Goal: Find specific page/section: Find specific page/section

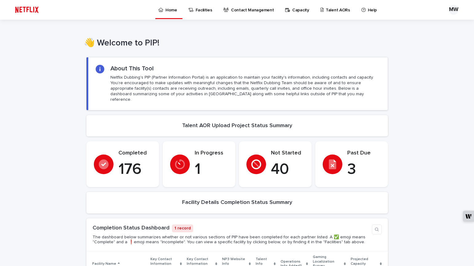
click at [326, 11] on p "Talent AORs" at bounding box center [338, 6] width 24 height 13
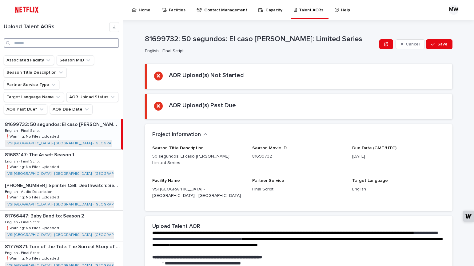
click at [39, 45] on input "Search" at bounding box center [61, 43] width 115 height 10
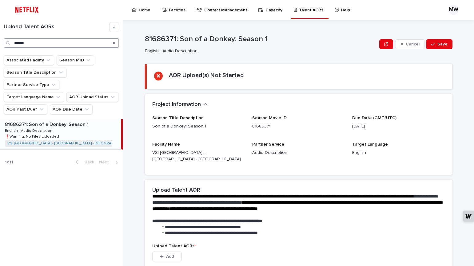
type input "******"
click at [49, 128] on p "English - Audio Description" at bounding box center [29, 131] width 49 height 6
